Goal: Communication & Community: Answer question/provide support

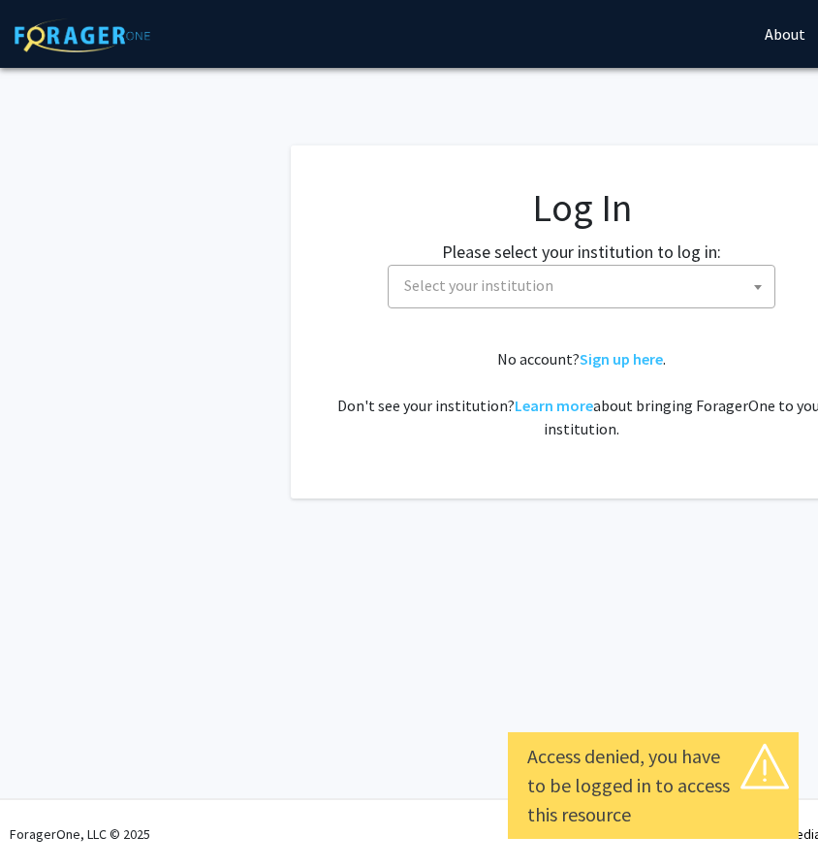
select select
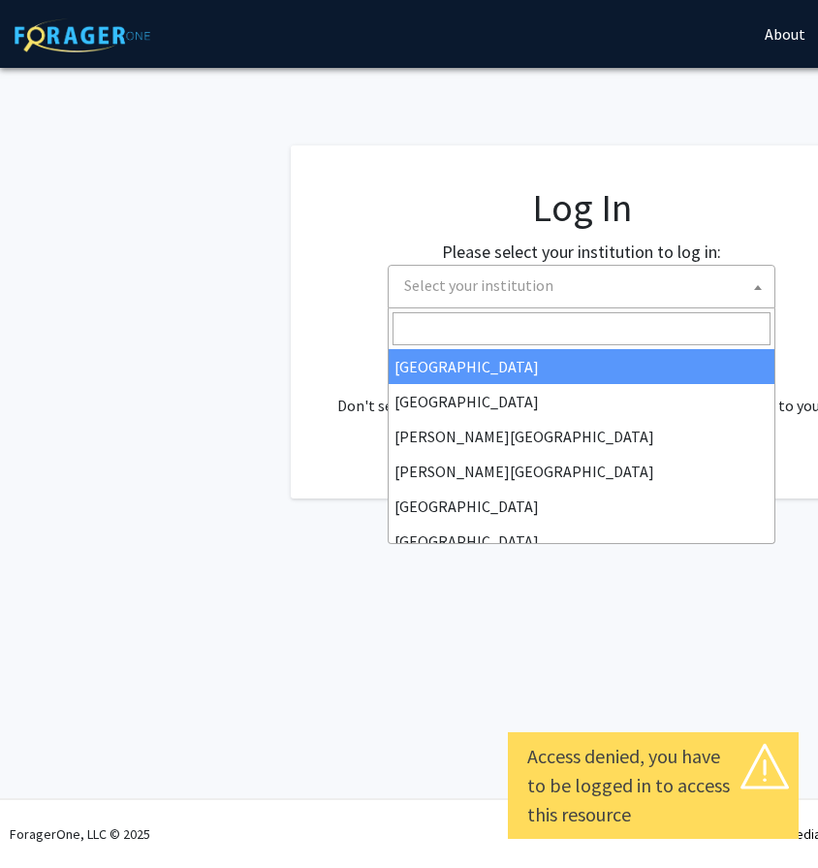
click at [518, 269] on span "Select your institution" at bounding box center [586, 286] width 378 height 40
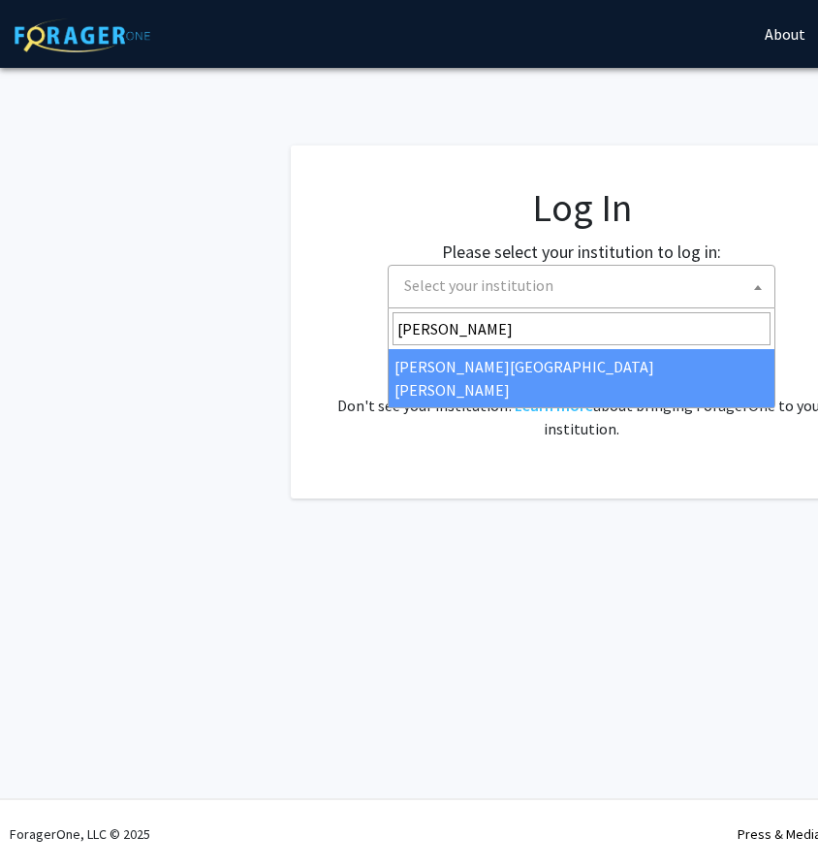
type input "[PERSON_NAME]"
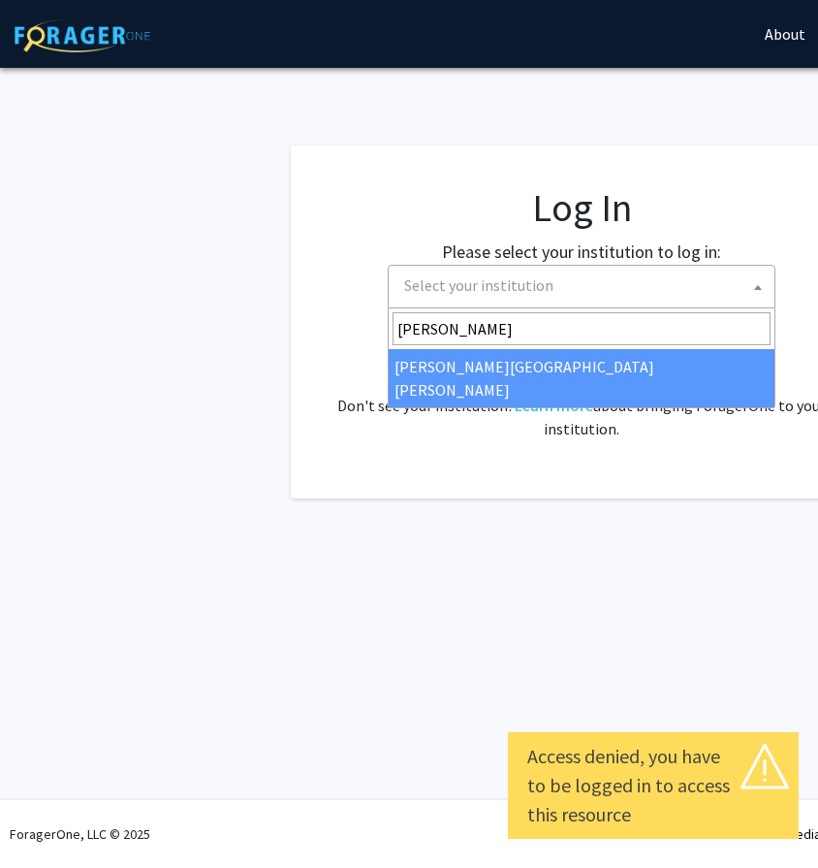
select select "1"
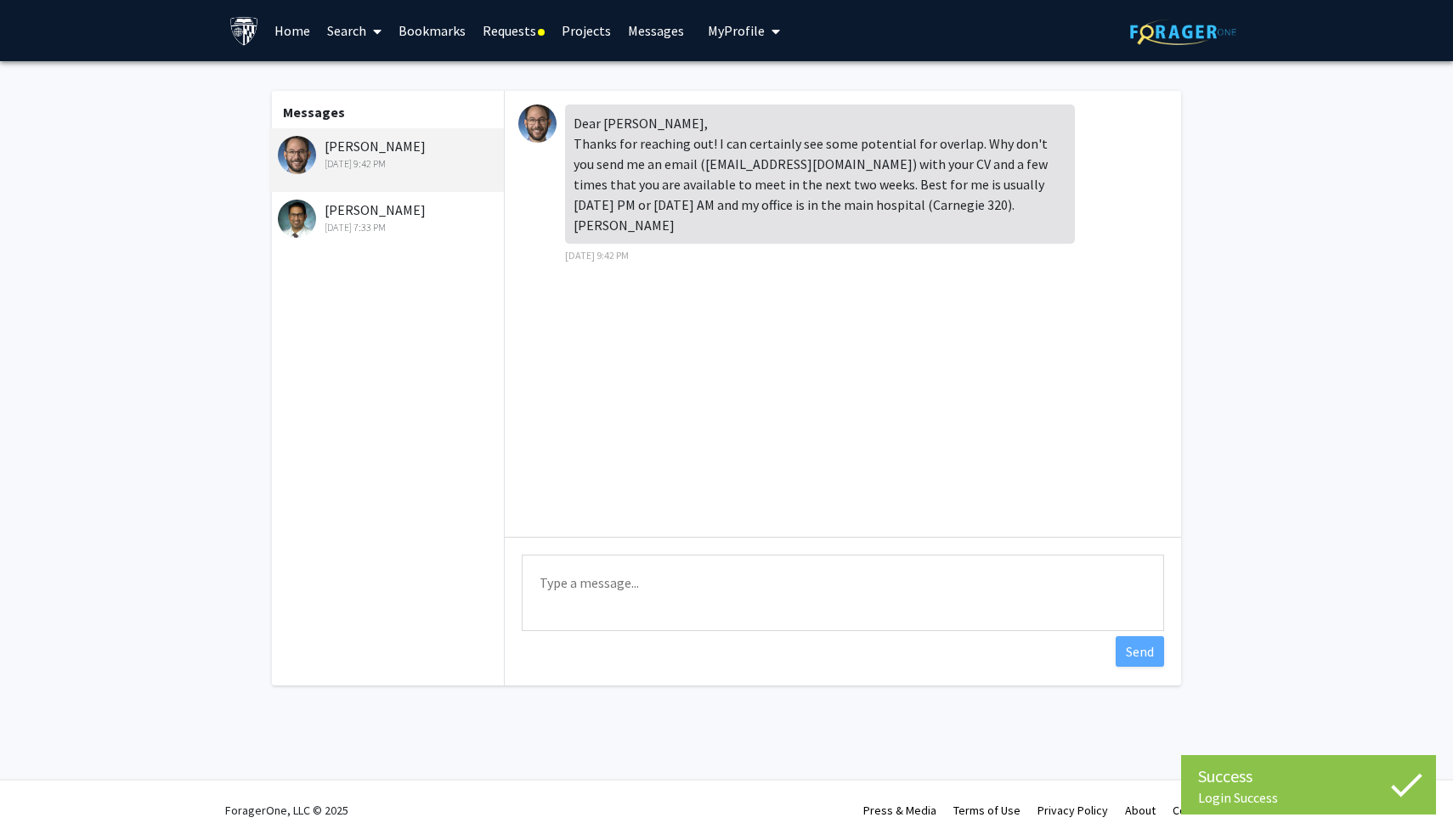
click at [433, 210] on div "[PERSON_NAME] [DATE] 7:33 PM" at bounding box center [388, 217] width 222 height 36
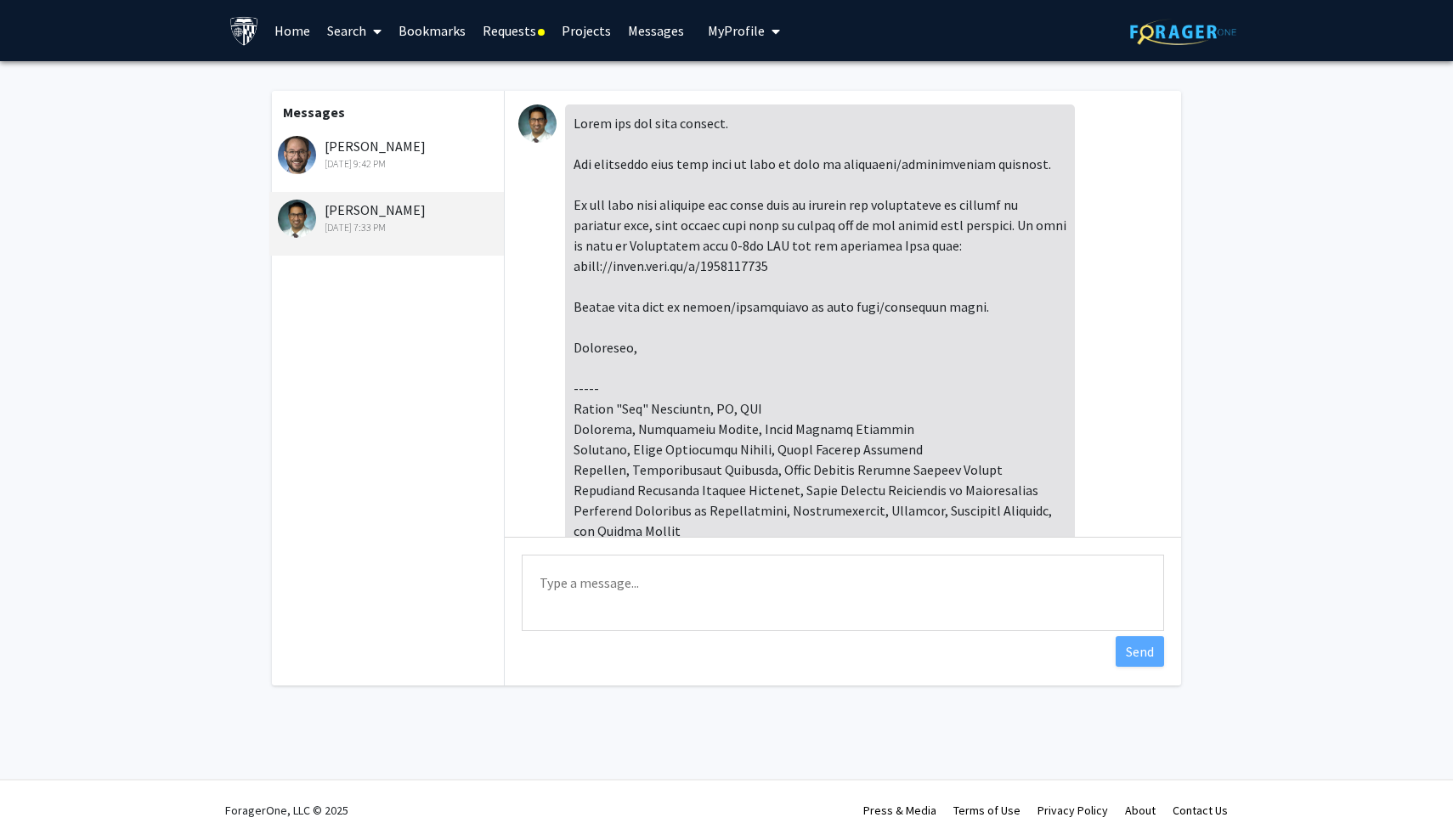
click at [438, 165] on div "[DATE] 9:42 PM" at bounding box center [388, 163] width 222 height 15
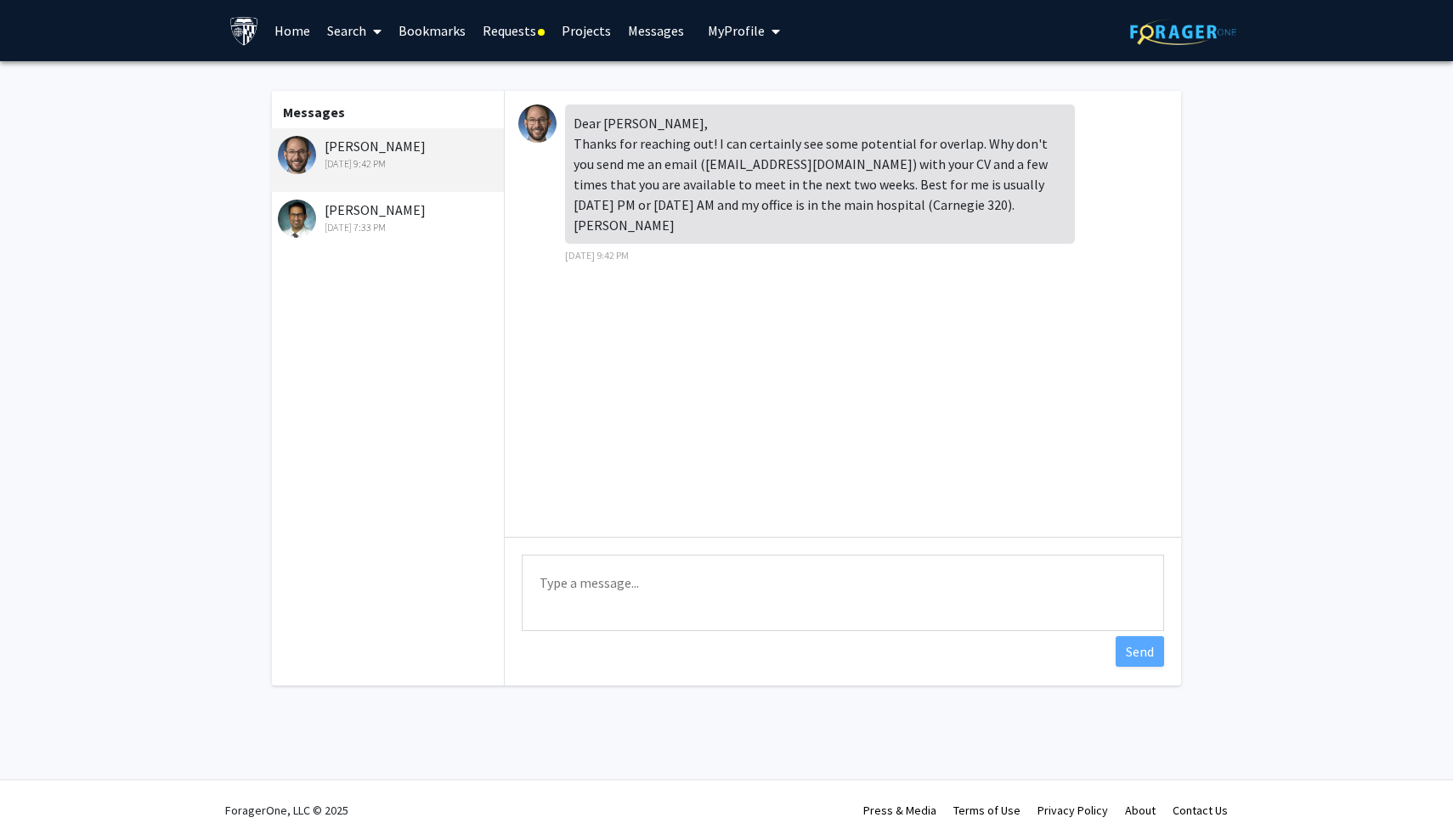
click at [801, 209] on div "Dear [PERSON_NAME], Thanks for reaching out! I can certainly see some potential…" at bounding box center [820, 173] width 510 height 139
drag, startPoint x: 804, startPoint y: 209, endPoint x: 875, endPoint y: 211, distance: 71.0
click at [875, 211] on div "Dear [PERSON_NAME], Thanks for reaching out! I can certainly see some potential…" at bounding box center [820, 173] width 510 height 139
copy div "Carnegie 320"
click at [896, 205] on div "Dear [PERSON_NAME], Thanks for reaching out! I can certainly see some potential…" at bounding box center [820, 173] width 510 height 139
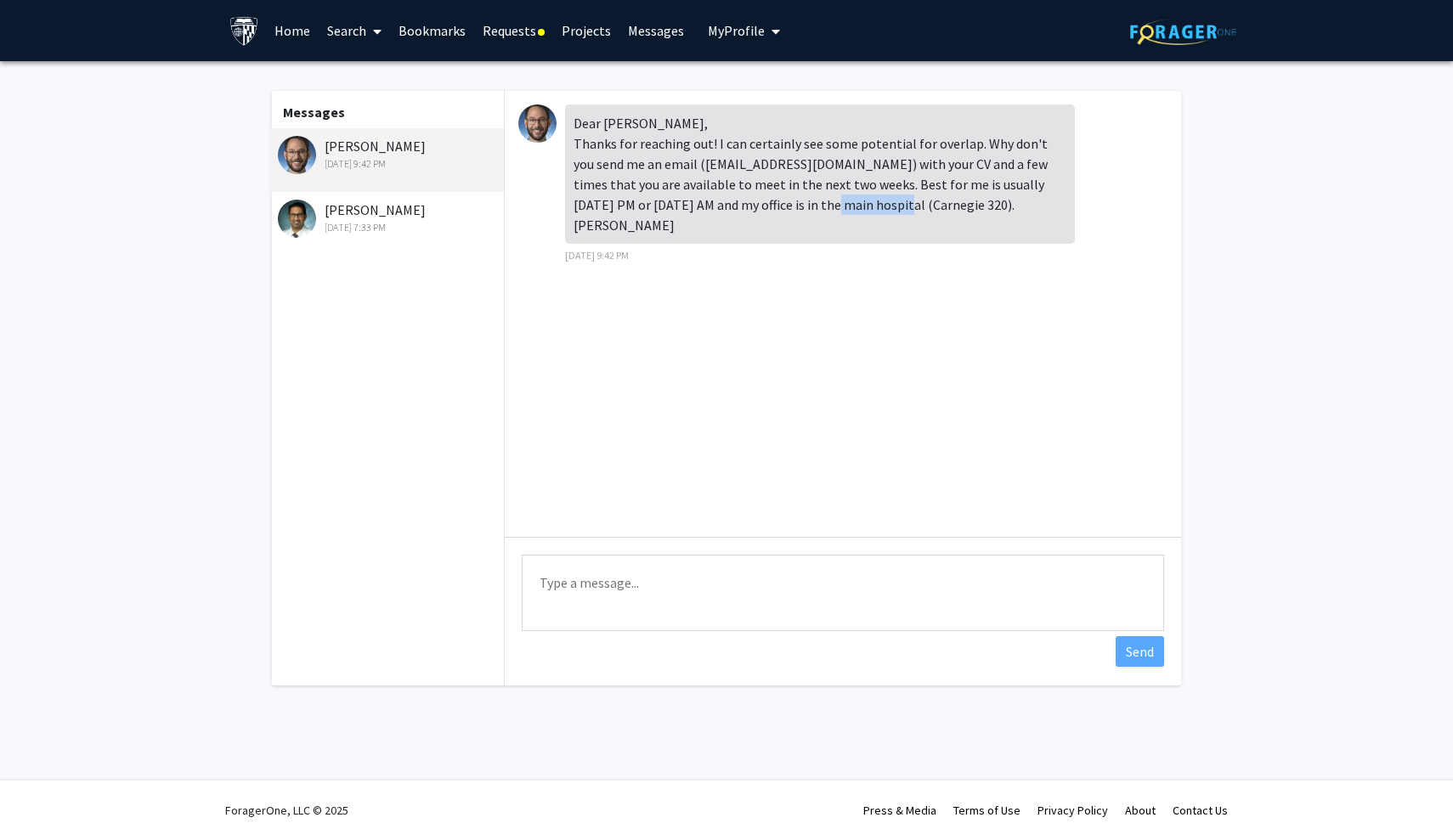
drag, startPoint x: 804, startPoint y: 211, endPoint x: 874, endPoint y: 214, distance: 70.1
click at [874, 214] on div "Dear [PERSON_NAME], Thanks for reaching out! I can certainly see some potential…" at bounding box center [820, 173] width 510 height 139
click at [990, 81] on div "Messages [PERSON_NAME] [DATE] 9:42 PM [PERSON_NAME] [DATE] 7:33 PM Dear [PERSON…" at bounding box center [726, 392] width 935 height 662
